Goal: Information Seeking & Learning: Learn about a topic

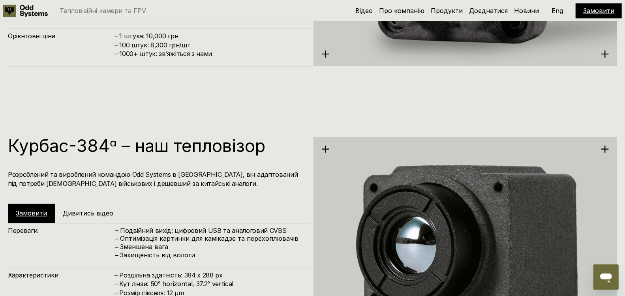
scroll to position [1010, 0]
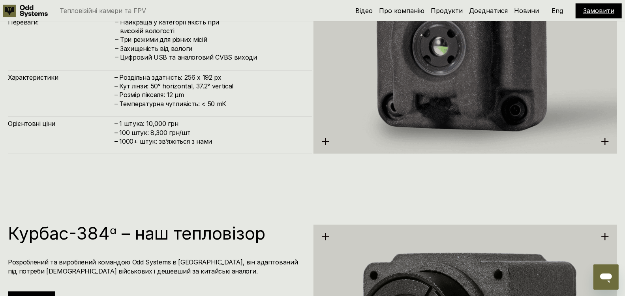
click at [7, 16] on use at bounding box center [9, 10] width 13 height 13
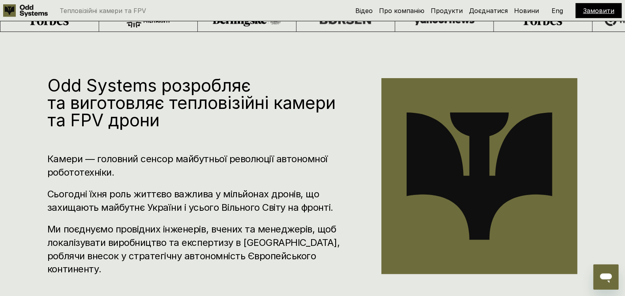
scroll to position [288, 0]
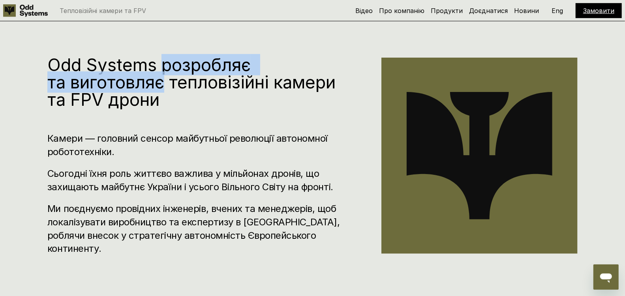
drag, startPoint x: 190, startPoint y: 55, endPoint x: 195, endPoint y: 68, distance: 14.2
click at [195, 68] on h1 "Odd Systems розробляє та виготовляє тепловізійні камери та FPV дрони" at bounding box center [202, 82] width 310 height 52
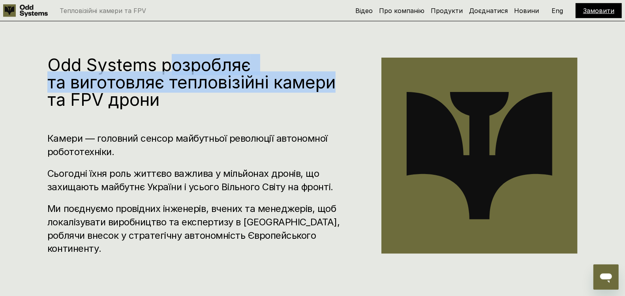
drag, startPoint x: 141, startPoint y: 81, endPoint x: 197, endPoint y: 50, distance: 64.3
click at [197, 56] on h1 "Odd Systems розробляє та виготовляє тепловізійні камери та FPV дрони" at bounding box center [202, 82] width 310 height 52
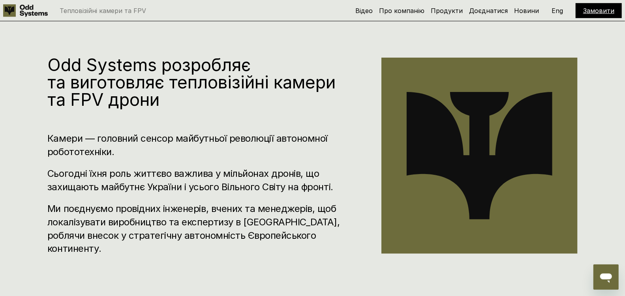
click at [90, 180] on h3 "Сьогодні їхня роль життєво важлива у мільйонах дронів, що захищають майбутнє Ук…" at bounding box center [202, 180] width 310 height 26
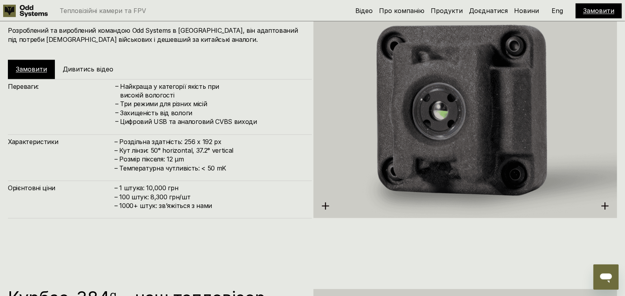
scroll to position [946, 0]
drag, startPoint x: 121, startPoint y: 168, endPoint x: 195, endPoint y: 175, distance: 74.9
click at [195, 175] on div "Переваги: – Найкраща у категорії якість при високій вологості – Три режими для …" at bounding box center [160, 148] width 304 height 139
click at [232, 159] on h4 "– Роздільна здатність: 256 x 192 px – Кут лінзи: 50° horizontal, 37.2° vertical…" at bounding box center [208, 155] width 189 height 36
